Goal: Answer question/provide support

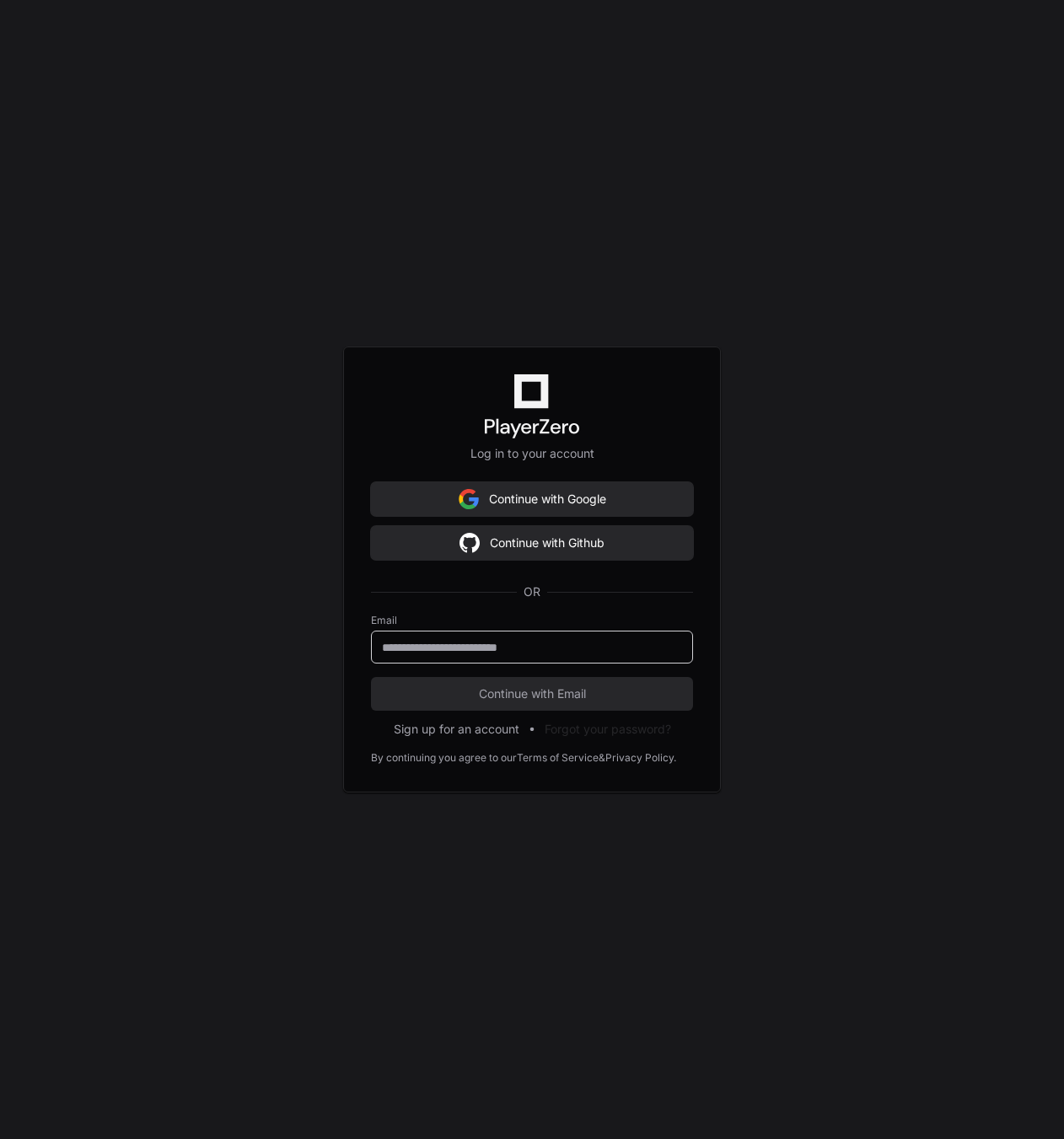
click at [457, 651] on input "email" at bounding box center [532, 647] width 300 height 17
paste input "**********"
type input "**********"
click at [624, 677] on button "Continue with Email" at bounding box center [532, 693] width 322 height 33
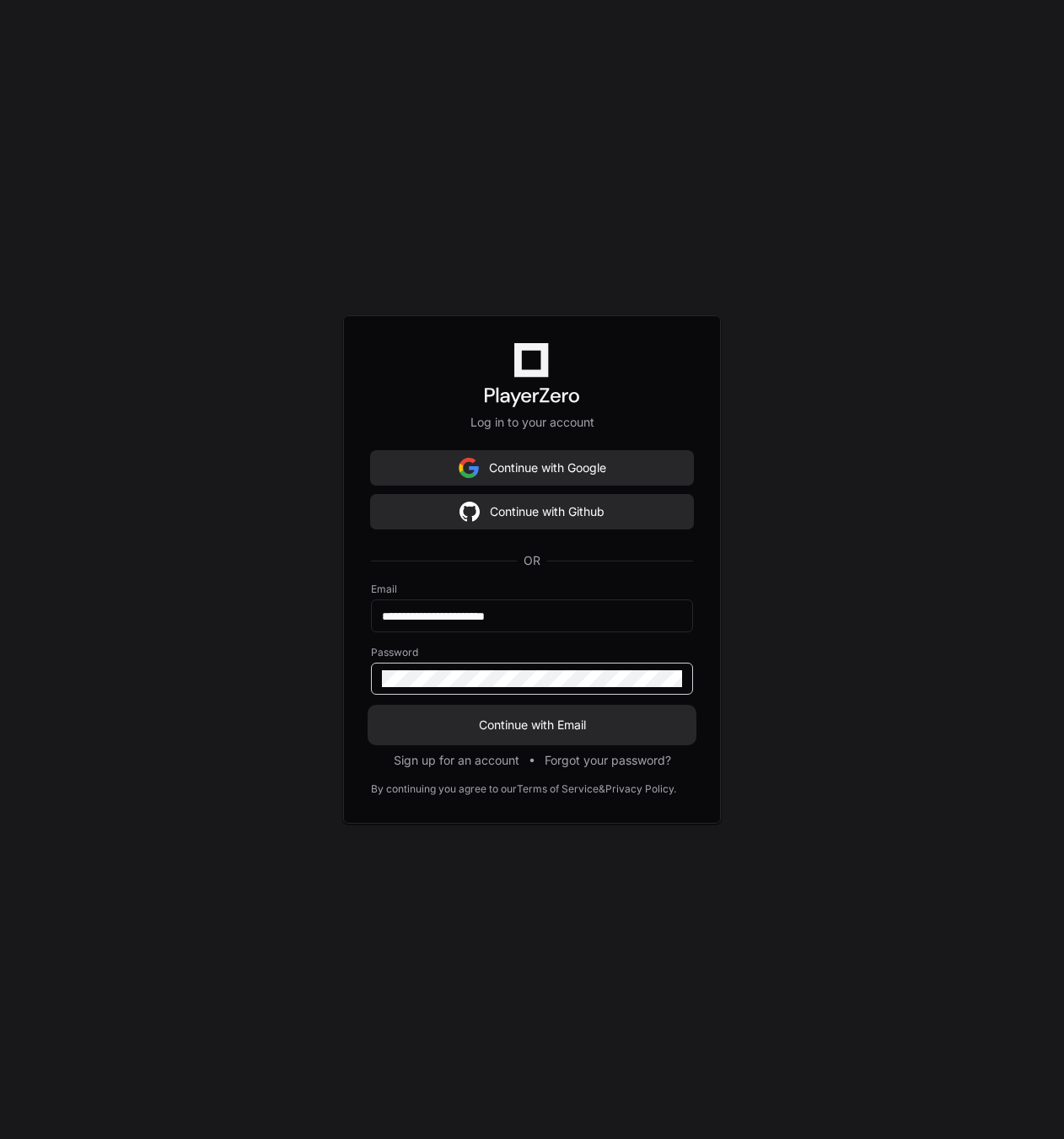
click at [548, 713] on button "Continue with Email" at bounding box center [532, 725] width 322 height 33
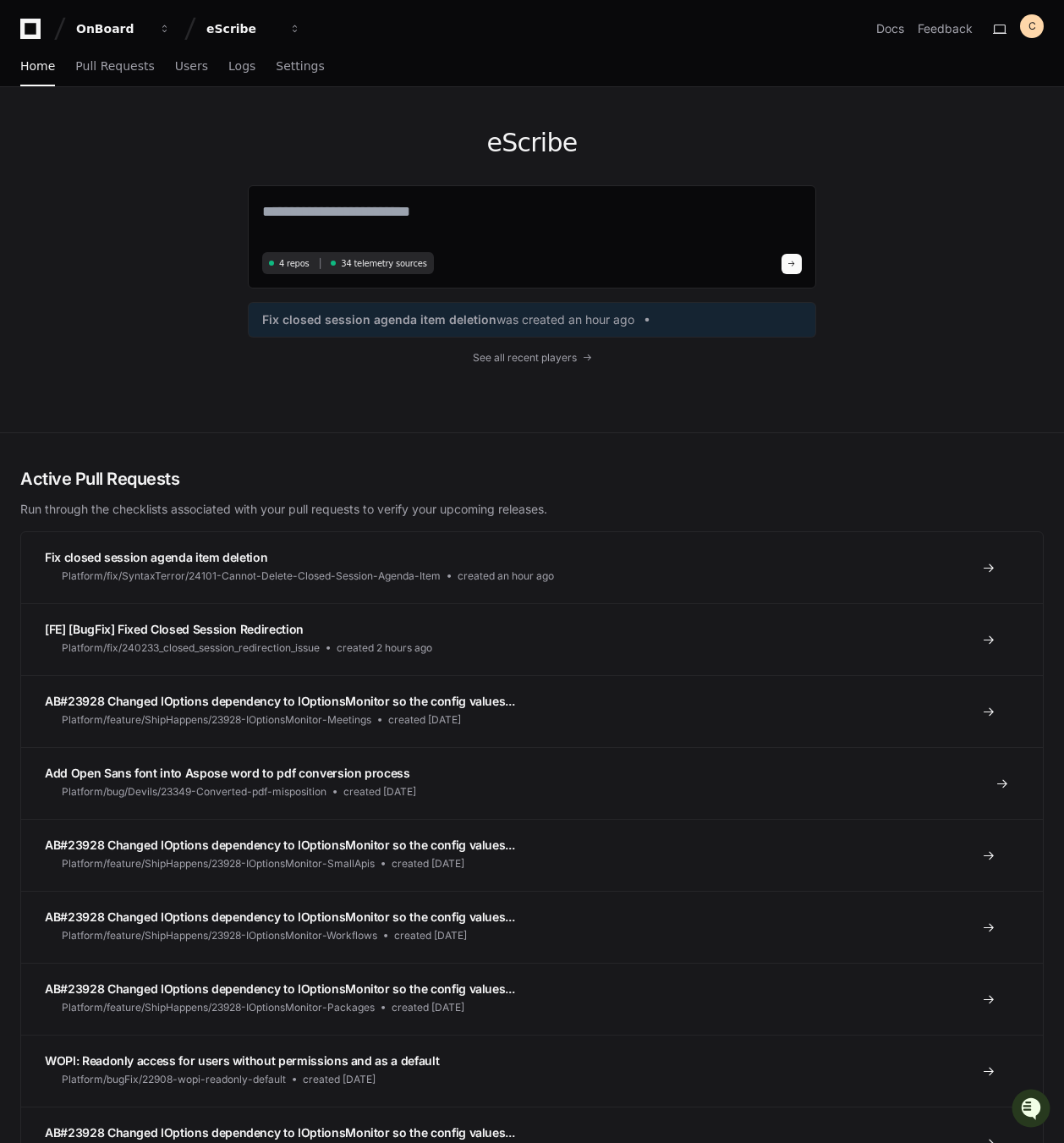
click at [239, 777] on span "Add Open Sans font into Aspose word to pdf conversion process" at bounding box center [227, 773] width 365 height 15
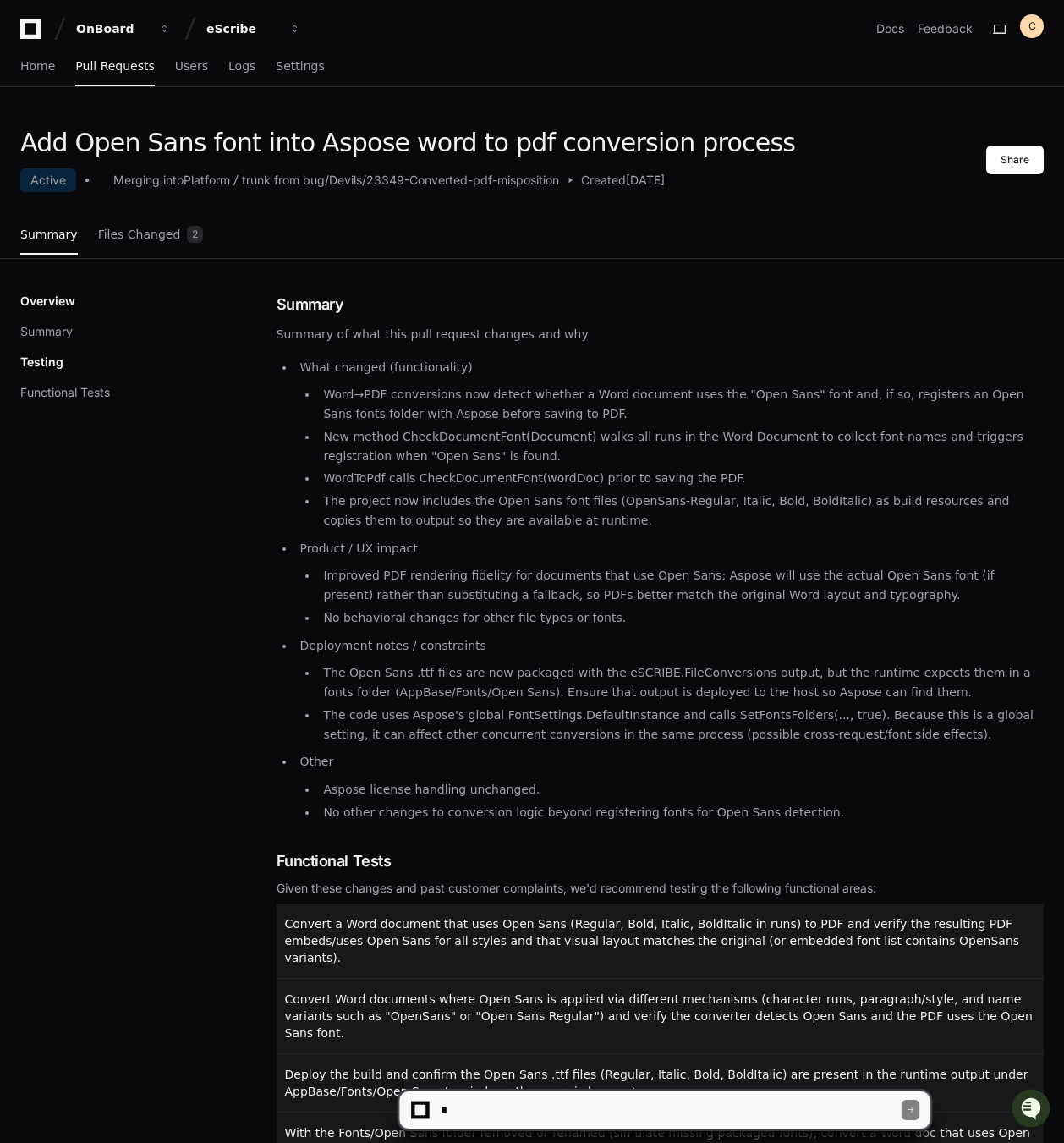
click at [504, 1098] on textarea at bounding box center [670, 1109] width 464 height 37
type textarea "**********"
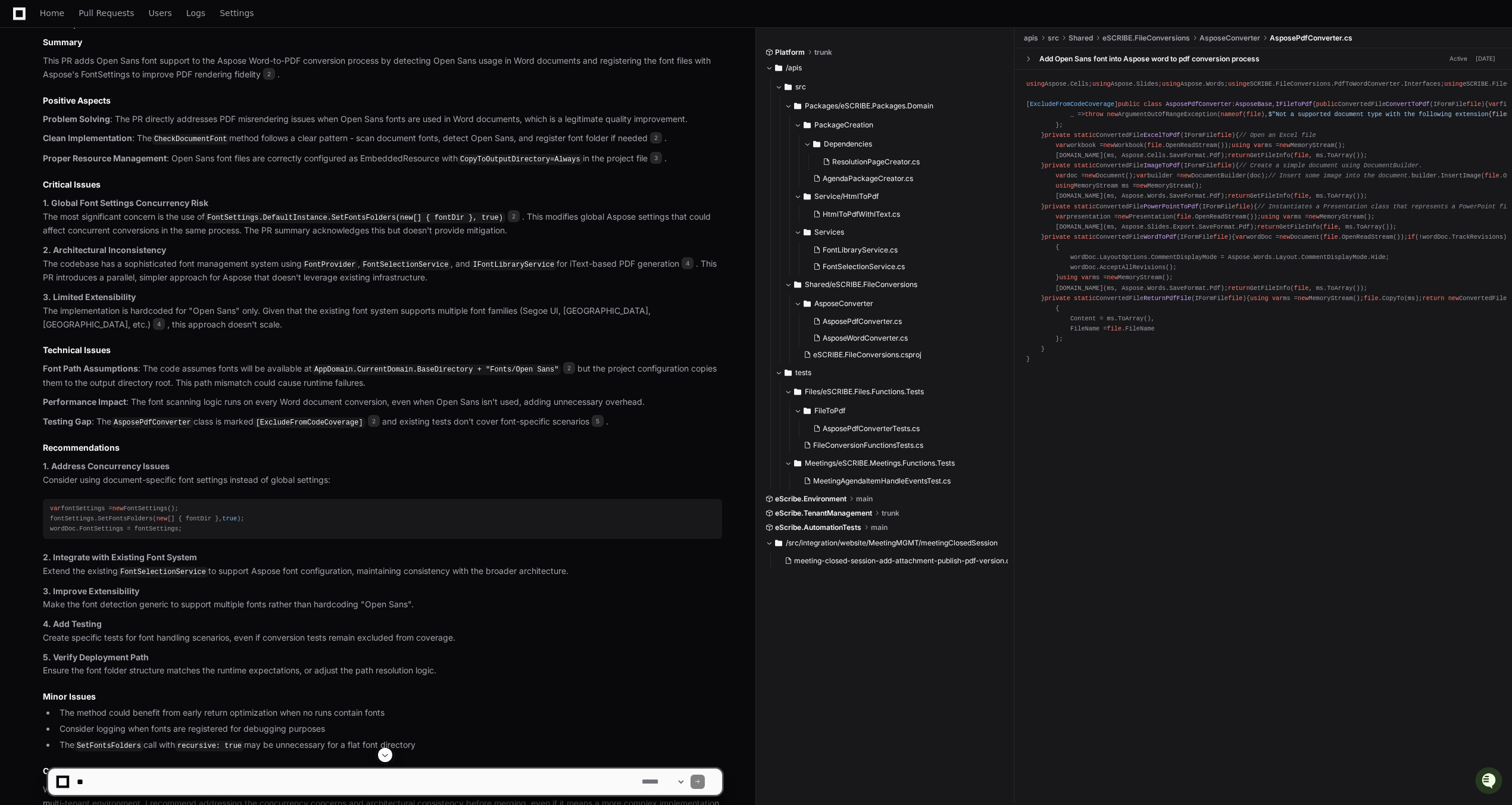
scroll to position [835, 0]
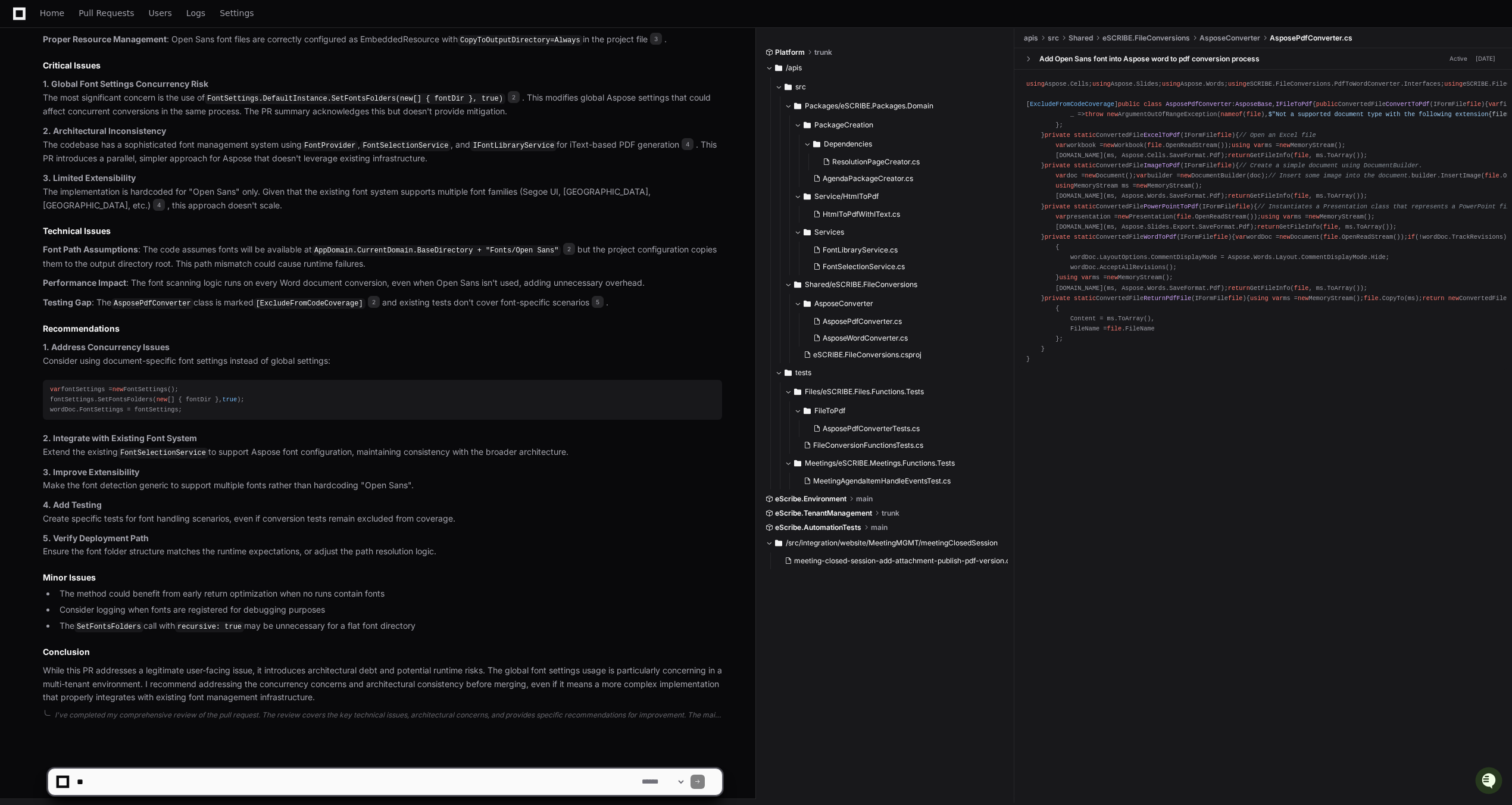
click at [317, 789] on textarea at bounding box center [357, 781] width 565 height 26
type textarea "*"
click at [192, 773] on textarea at bounding box center [357, 781] width 565 height 26
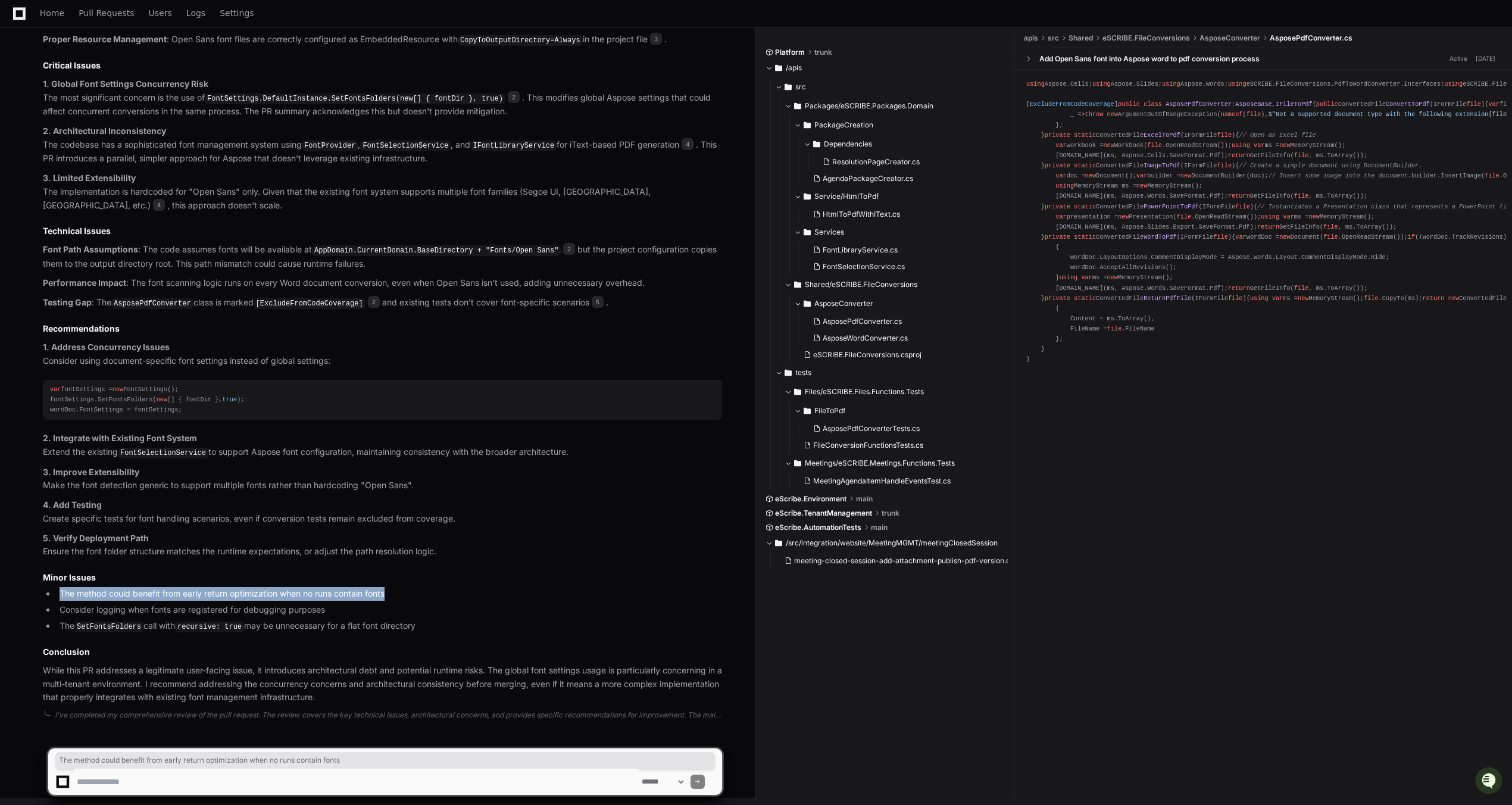
drag, startPoint x: 60, startPoint y: 592, endPoint x: 418, endPoint y: 595, distance: 358.0
click at [418, 595] on li "The method could benefit from early return optimization when no runs contain fo…" at bounding box center [389, 593] width 666 height 14
drag, startPoint x: 396, startPoint y: 586, endPoint x: 61, endPoint y: 593, distance: 335.1
click at [61, 593] on li "The method could benefit from early return optimization when no runs contain fo…" at bounding box center [389, 593] width 666 height 14
click at [123, 780] on textarea at bounding box center [357, 781] width 565 height 26
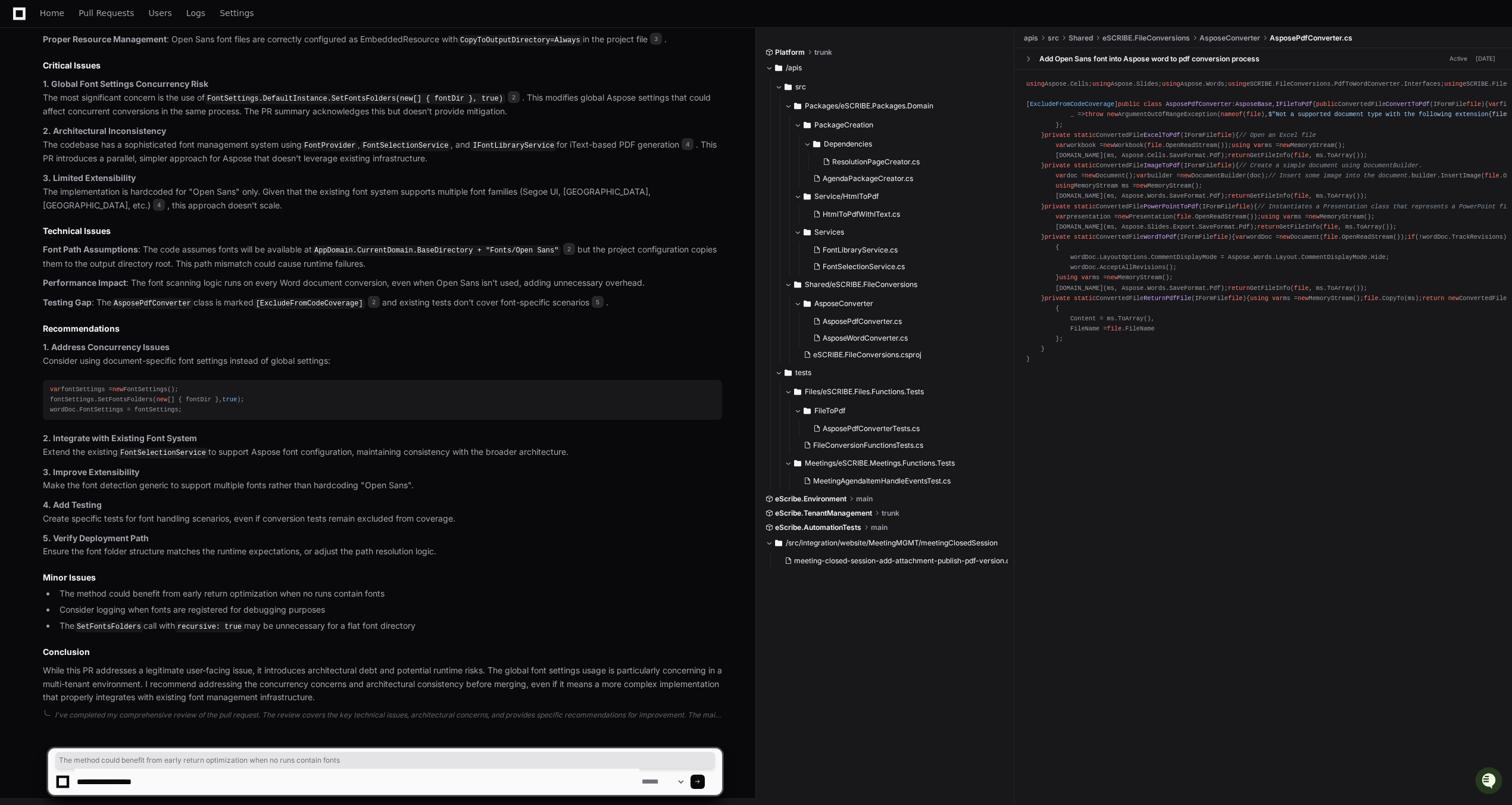
type textarea "**********"
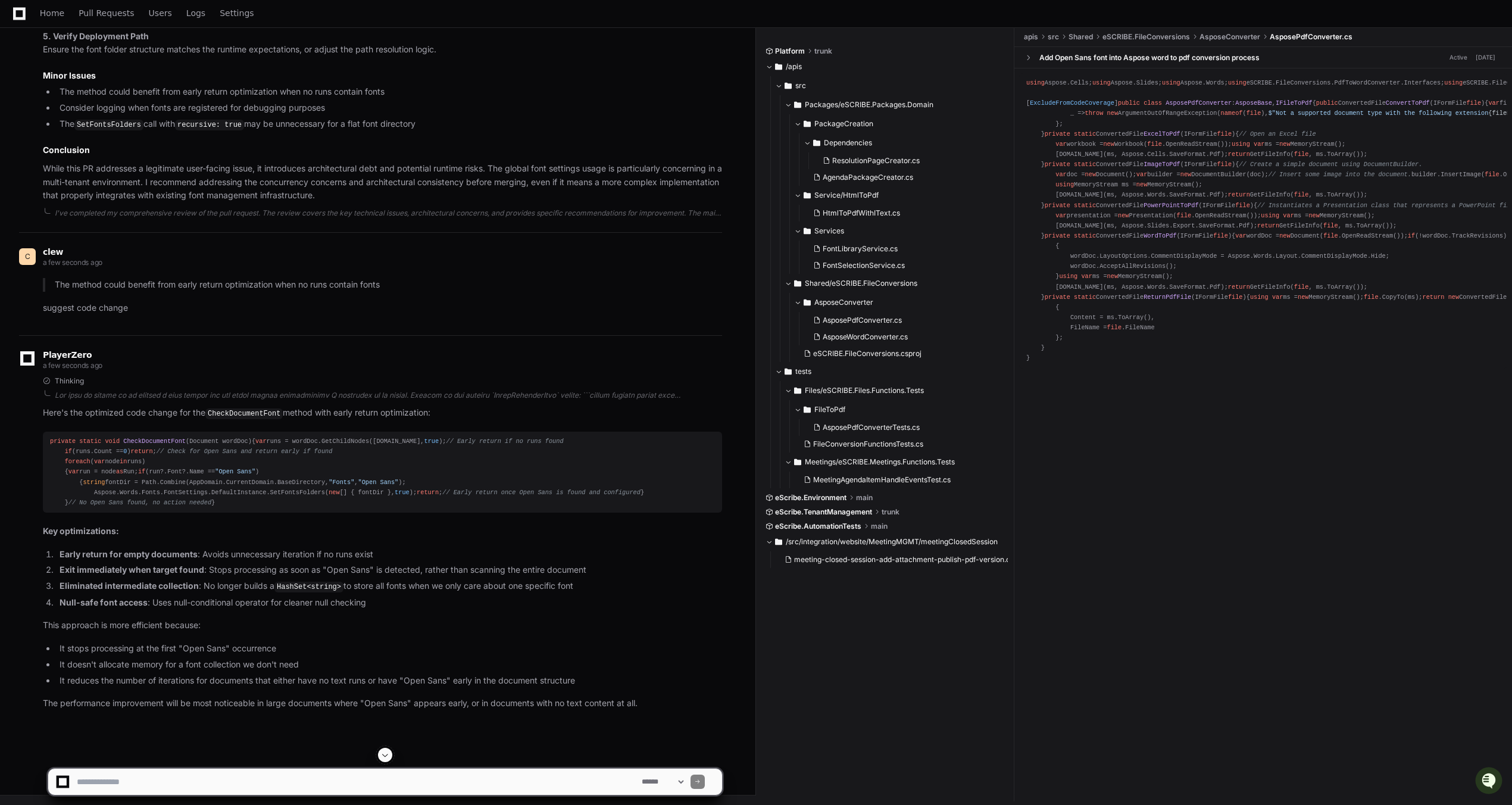
scroll to position [1366, 0]
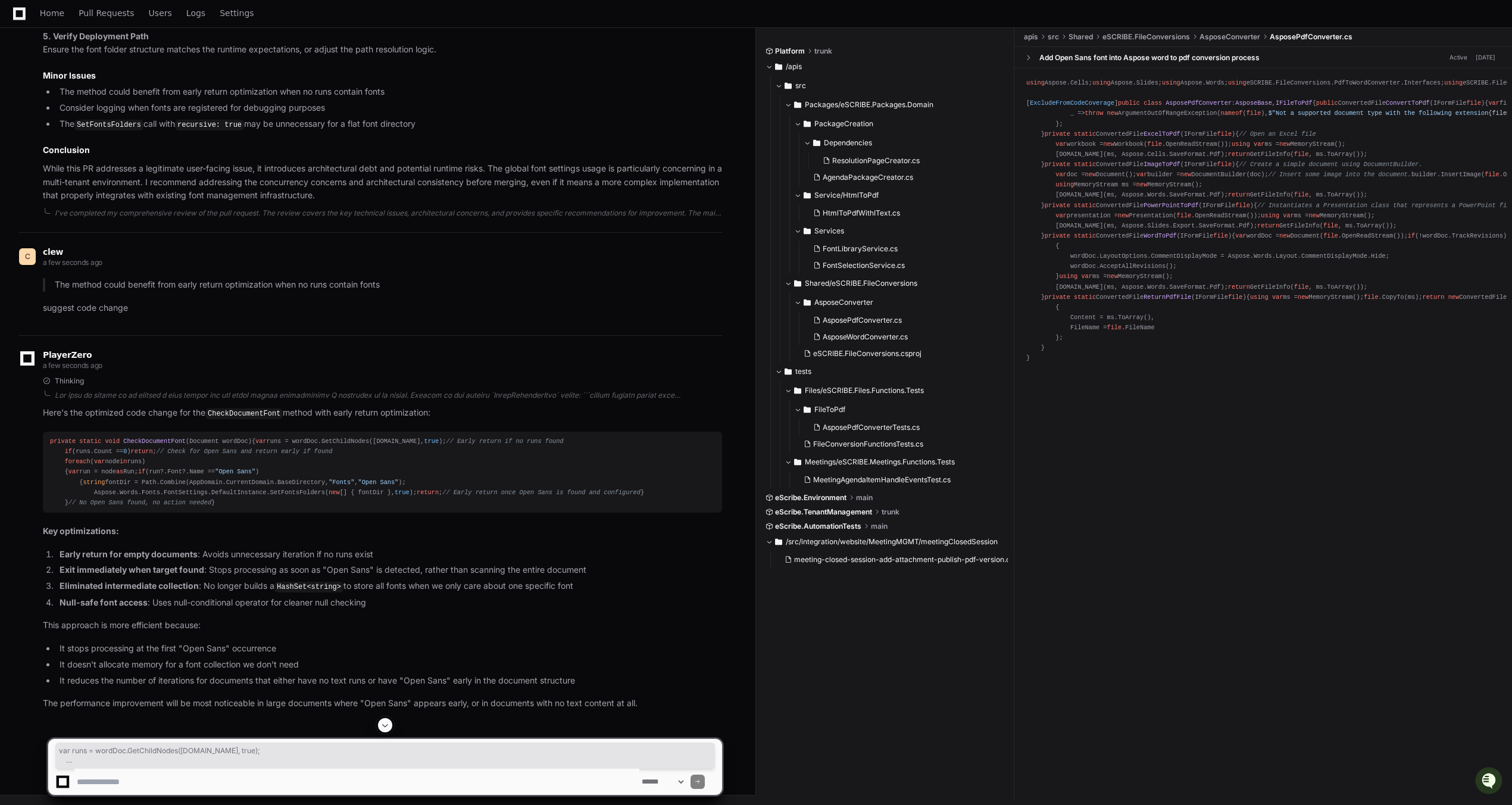
drag, startPoint x: 114, startPoint y: 471, endPoint x: 45, endPoint y: 427, distance: 81.8
click at [45, 432] on pre "private static void CheckDocumentFont ( Document wordDoc ) { var runs = wordDoc…" at bounding box center [382, 472] width 679 height 81
copy div "var runs = wordDoc.GetChildNodes([DOMAIN_NAME], true ); // Early return if no r…"
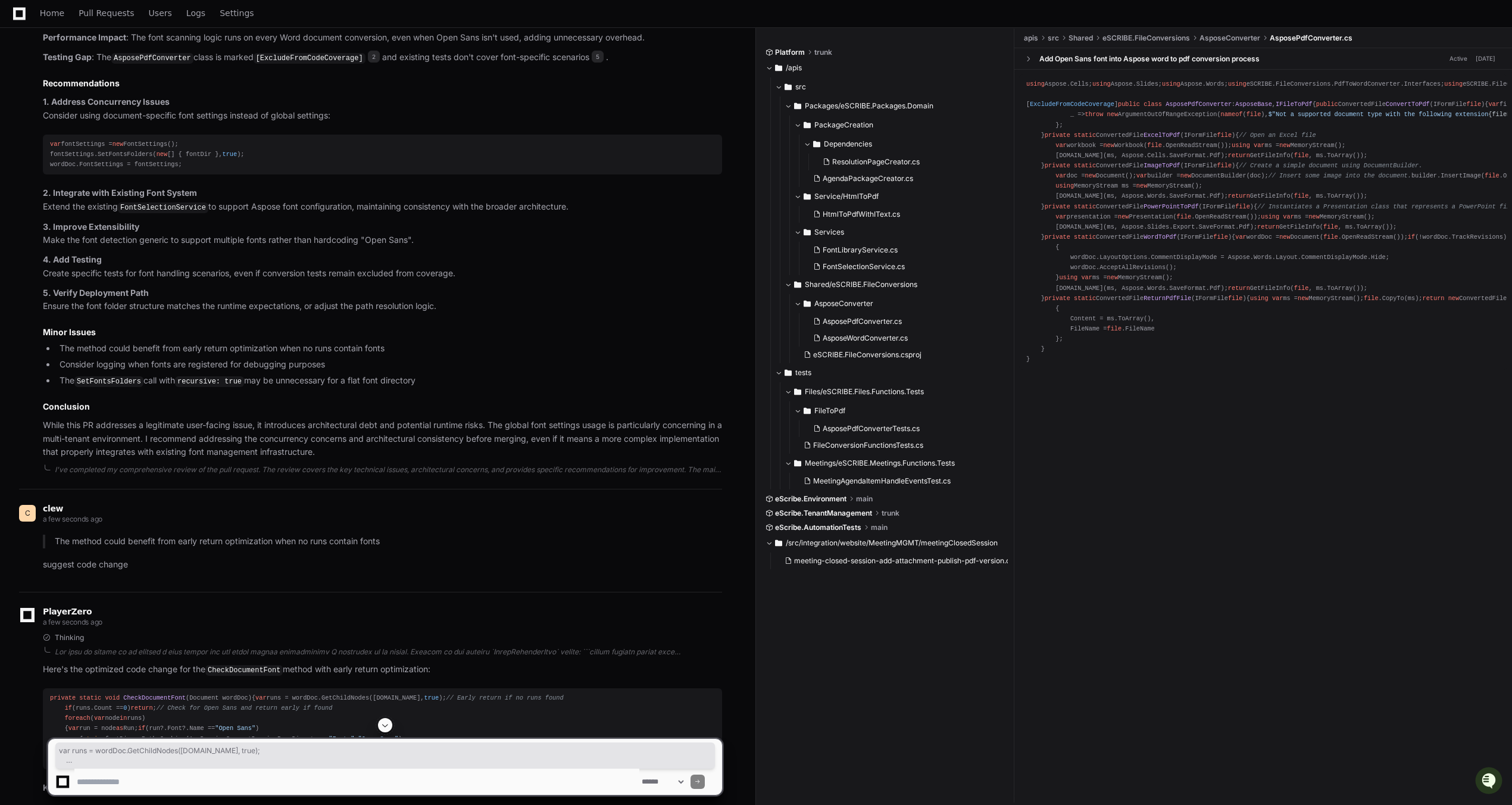
scroll to position [1009, 0]
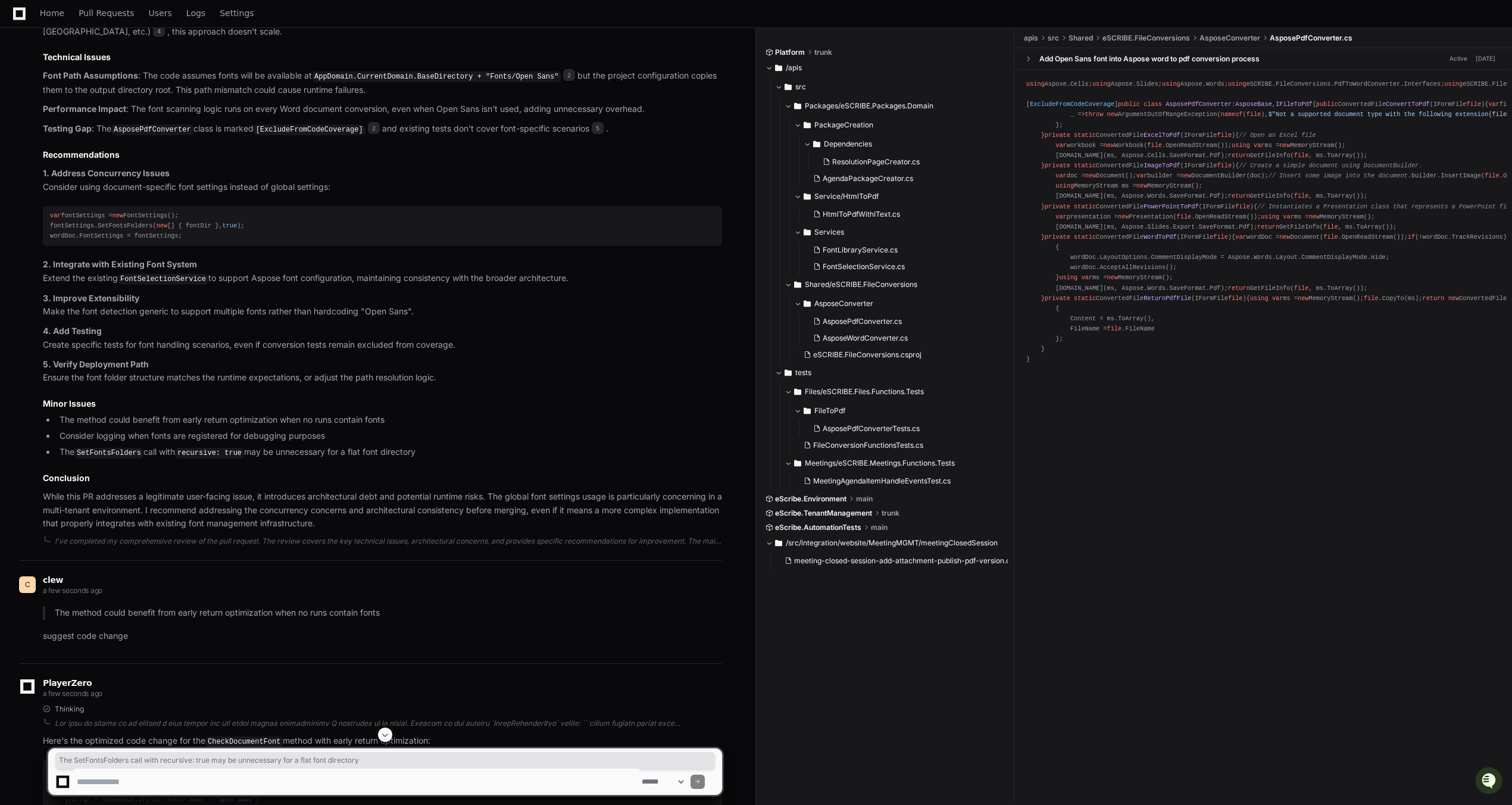
drag, startPoint x: 417, startPoint y: 448, endPoint x: 59, endPoint y: 443, distance: 358.0
click at [59, 445] on li "The SetFontsFolders call with recursive: true may be unnecessary for a flat fon…" at bounding box center [389, 452] width 666 height 15
copy li "The SetFontsFolders call with recursive: true may be unnecessary for a flat fon…"
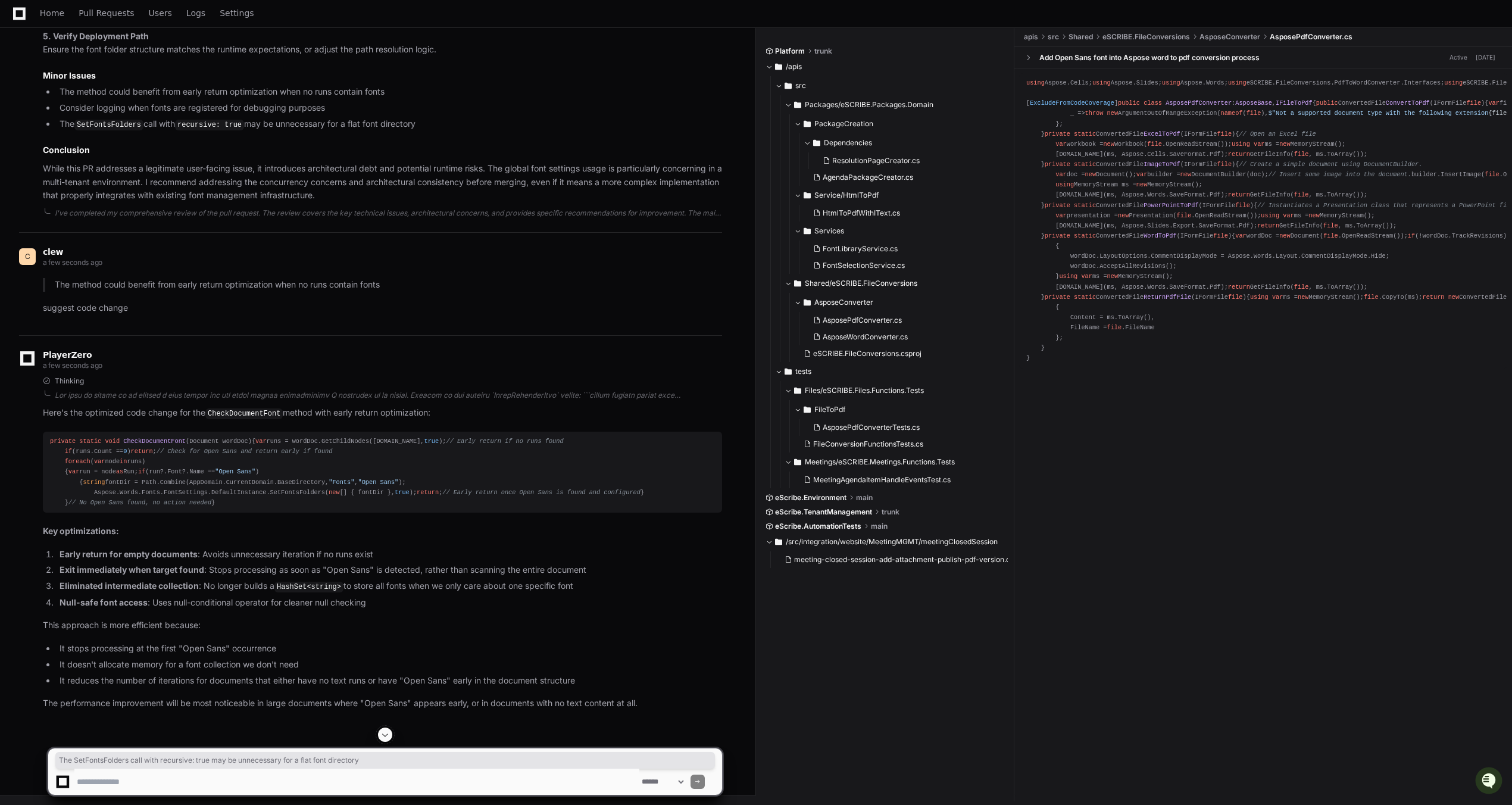
scroll to position [1485, 0]
click at [298, 598] on li "Null-safe font access : Uses null-conditional operator for cleaner null checking" at bounding box center [389, 602] width 666 height 14
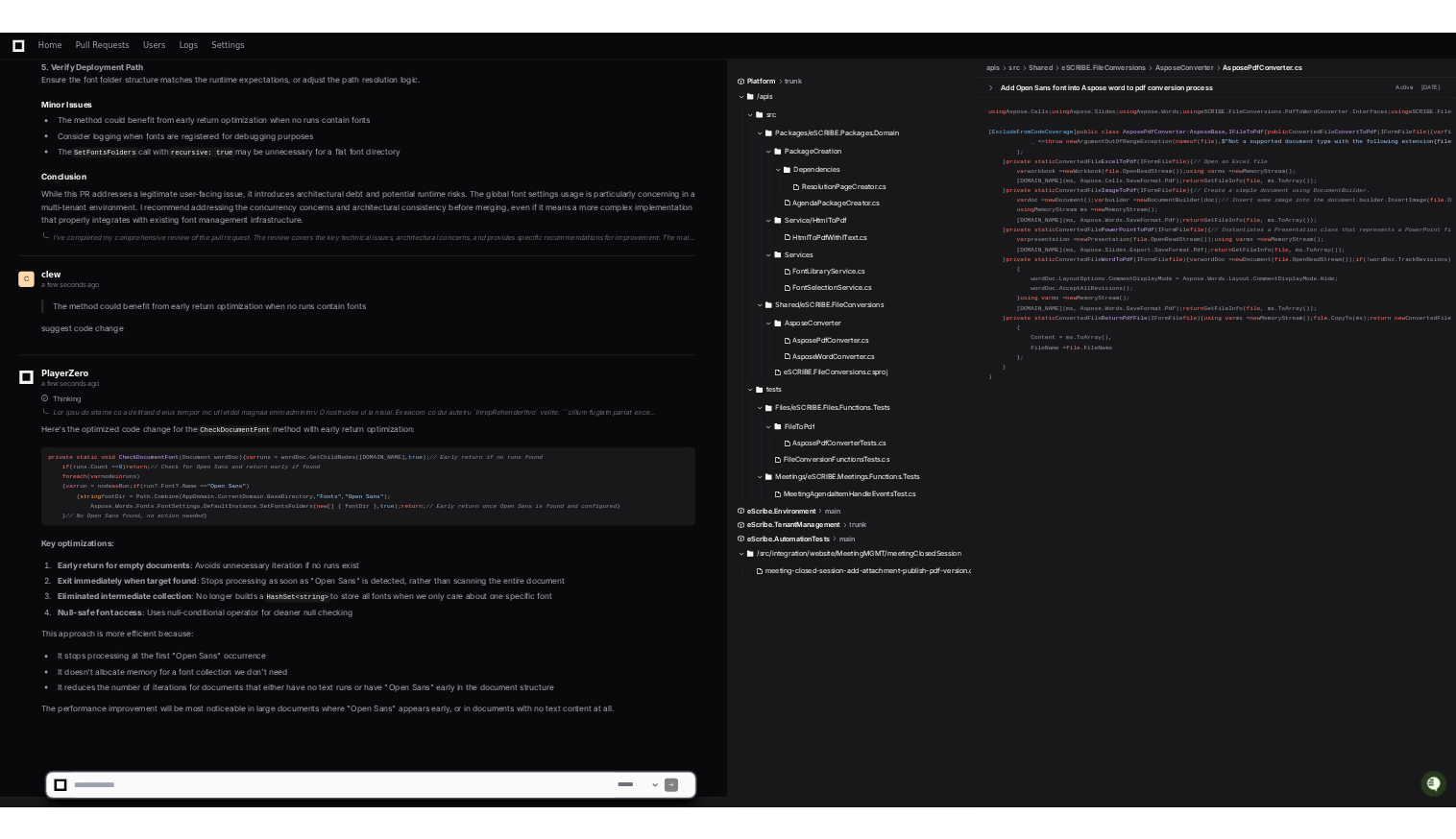
scroll to position [2393, 0]
